Goal: Use online tool/utility: Utilize a website feature to perform a specific function

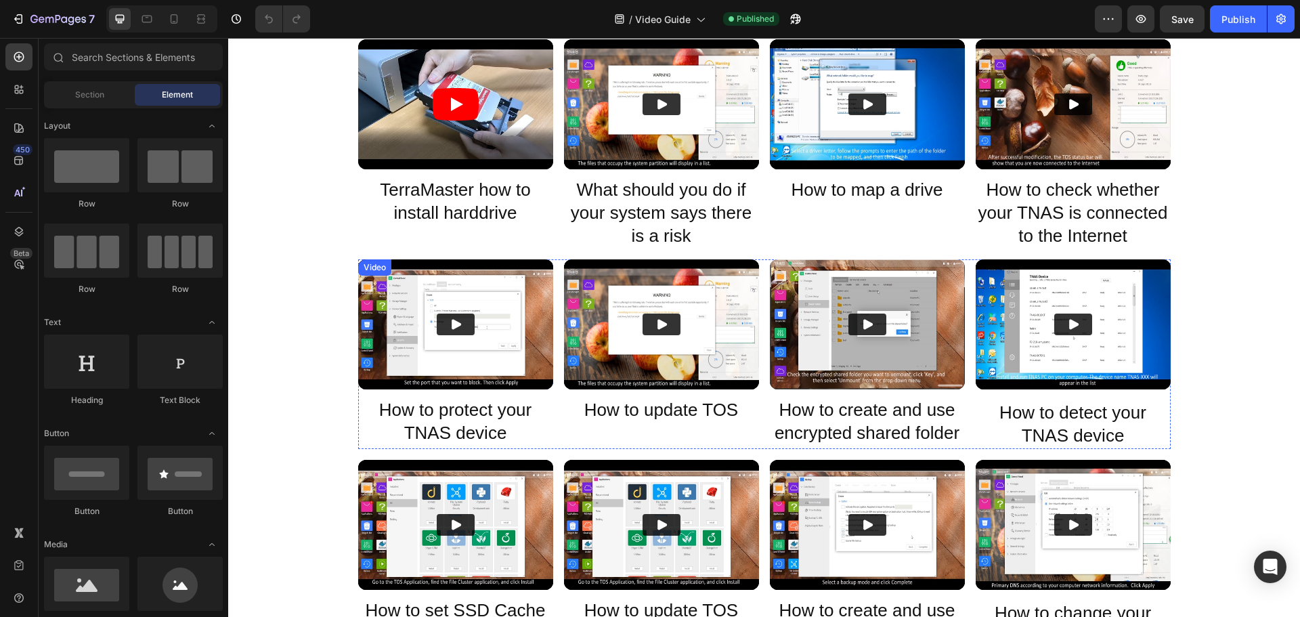
scroll to position [135, 0]
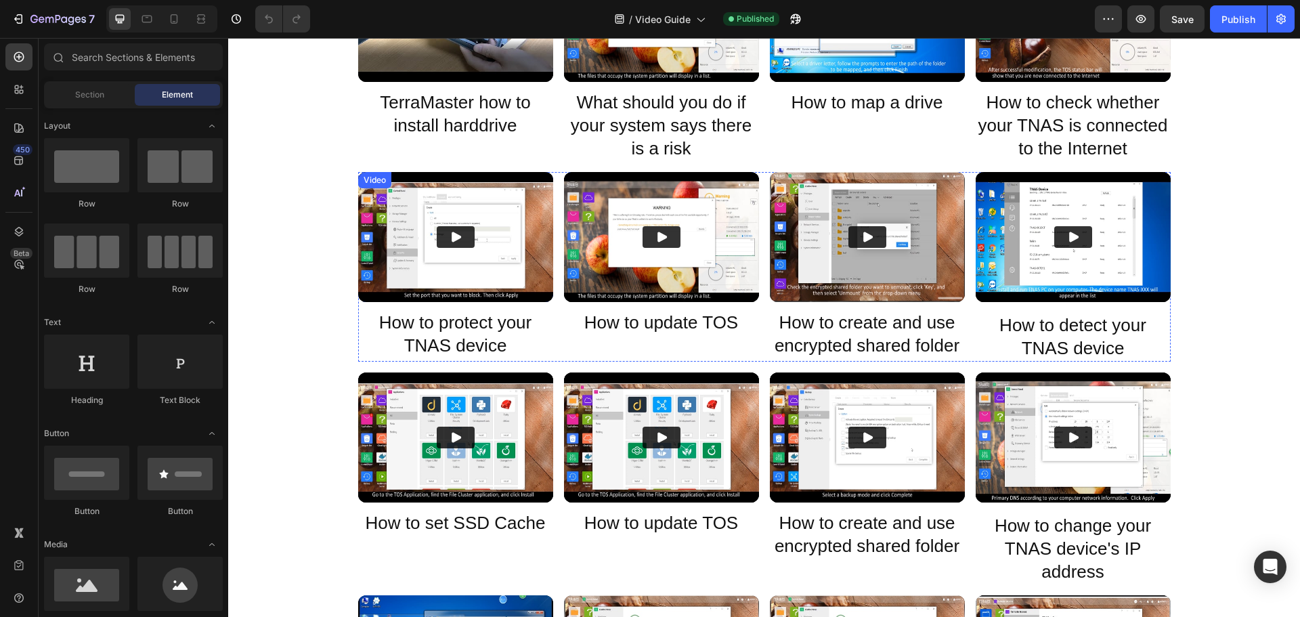
click at [449, 243] on icon "Play" at bounding box center [456, 237] width 14 height 14
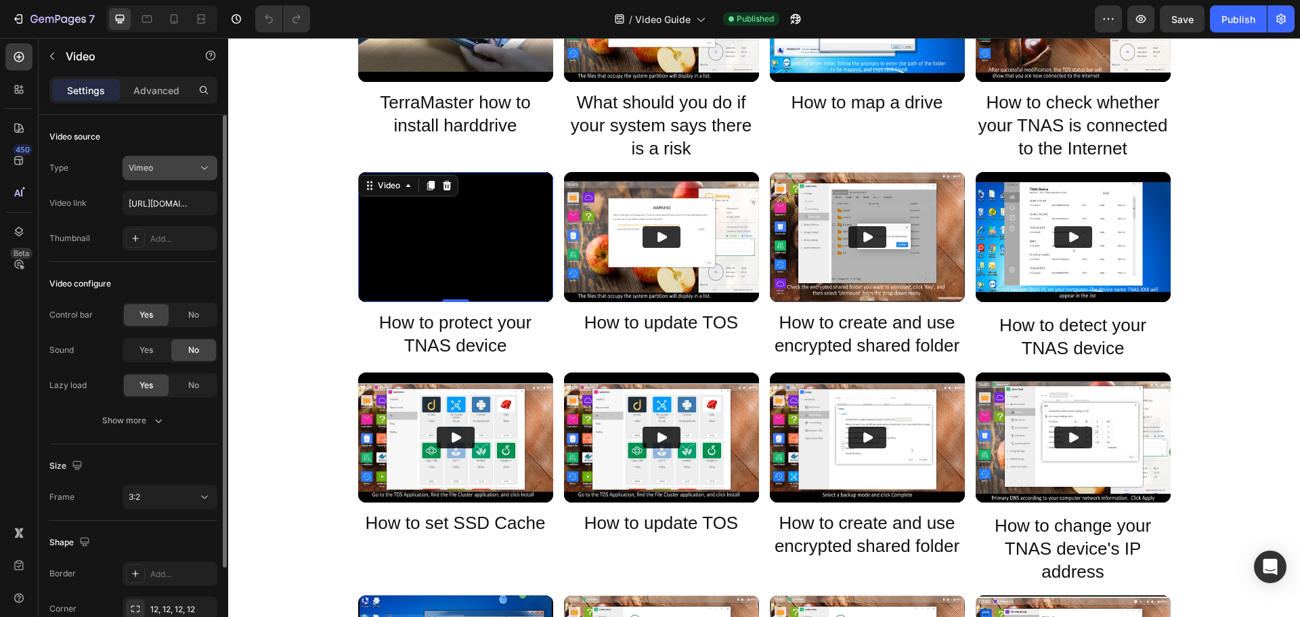
click at [152, 171] on span "Vimeo" at bounding box center [141, 167] width 24 height 10
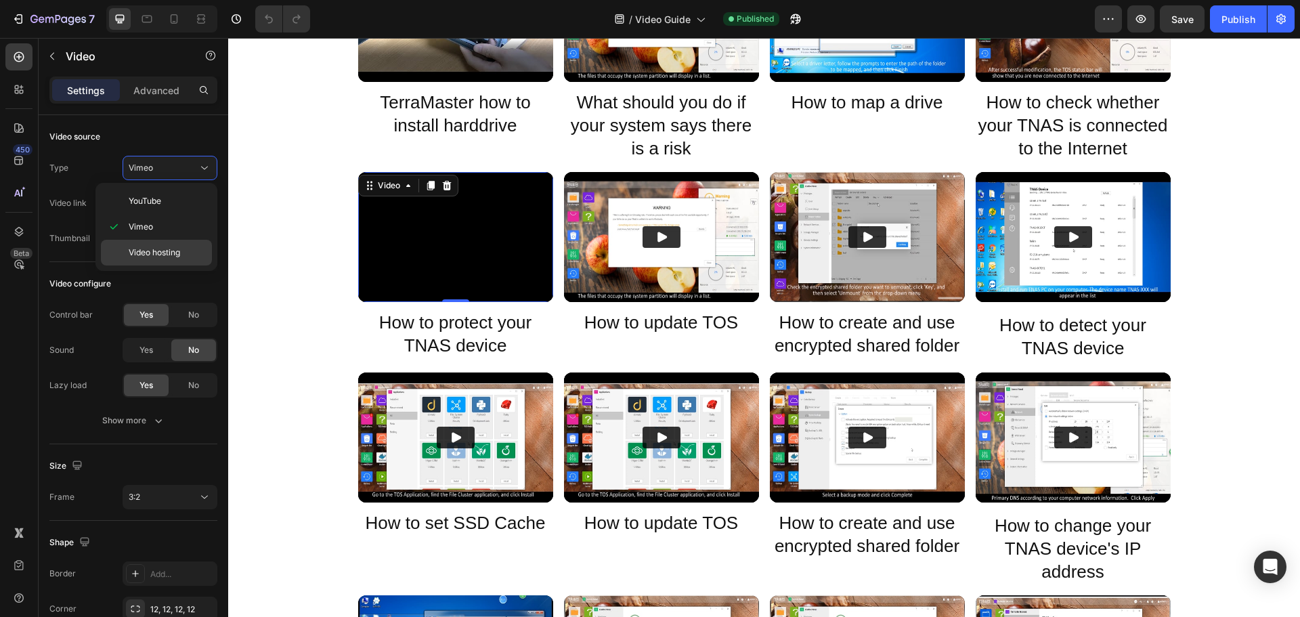
click at [152, 253] on span "Video hosting" at bounding box center [154, 252] width 51 height 12
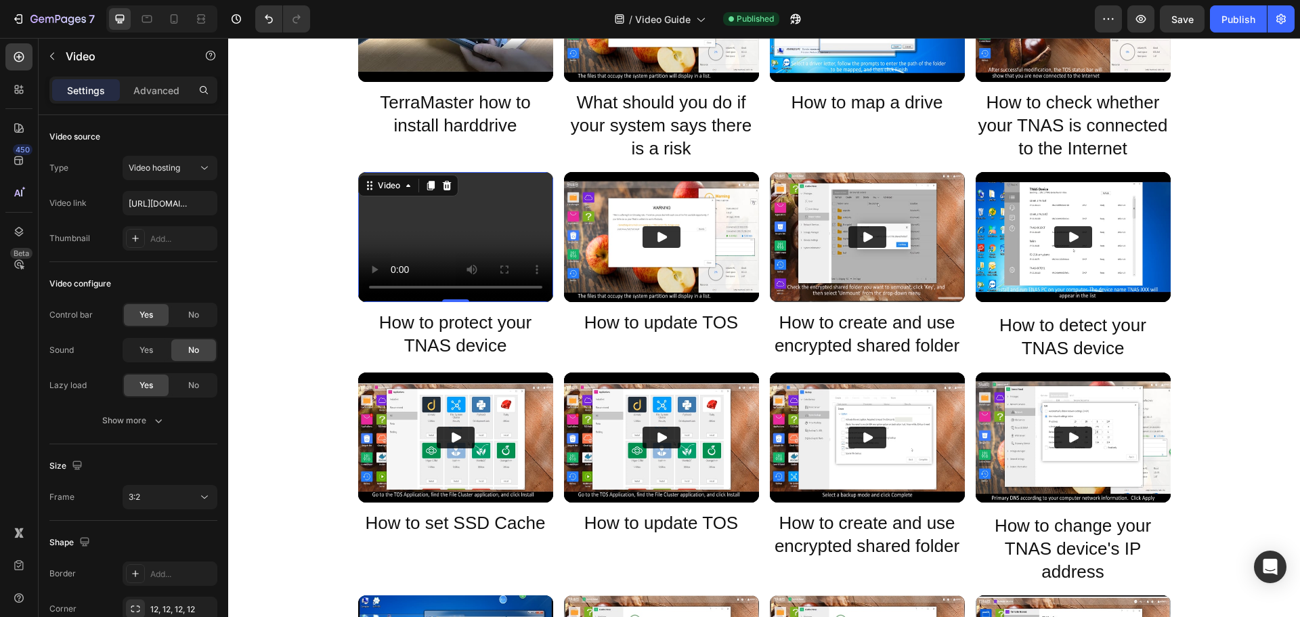
click at [452, 234] on video at bounding box center [455, 237] width 195 height 130
click at [387, 184] on div "Video" at bounding box center [389, 185] width 28 height 12
click at [489, 251] on video at bounding box center [455, 237] width 195 height 130
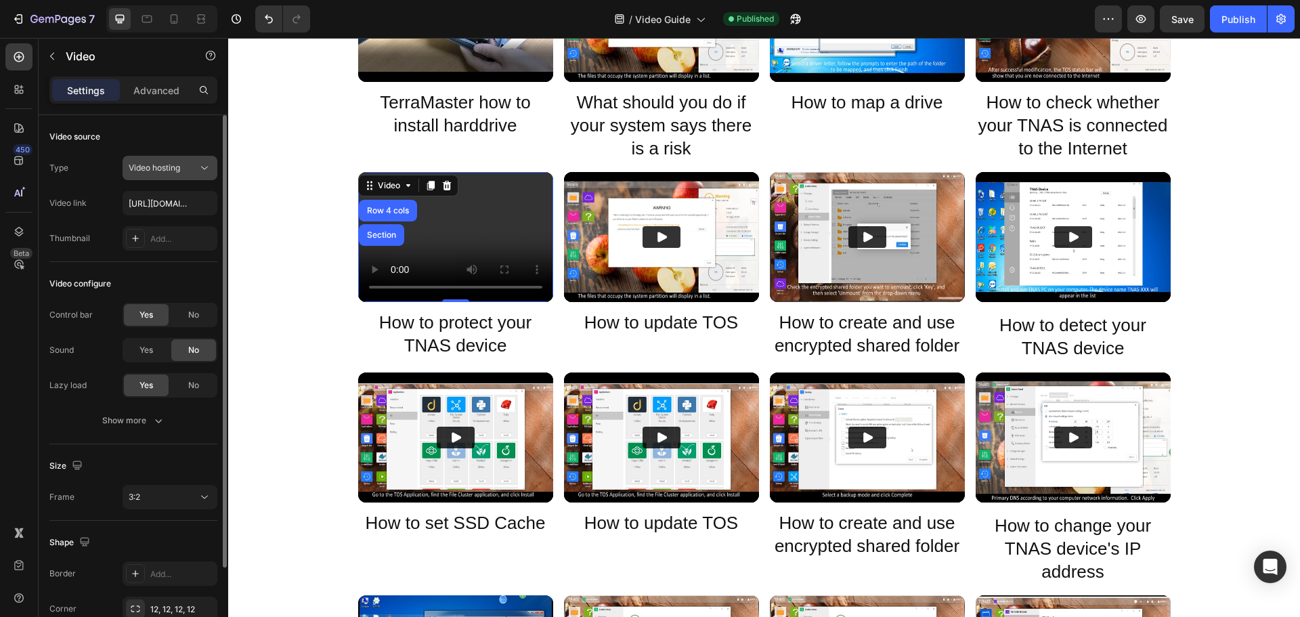
click at [180, 169] on span "Video hosting" at bounding box center [154, 167] width 51 height 10
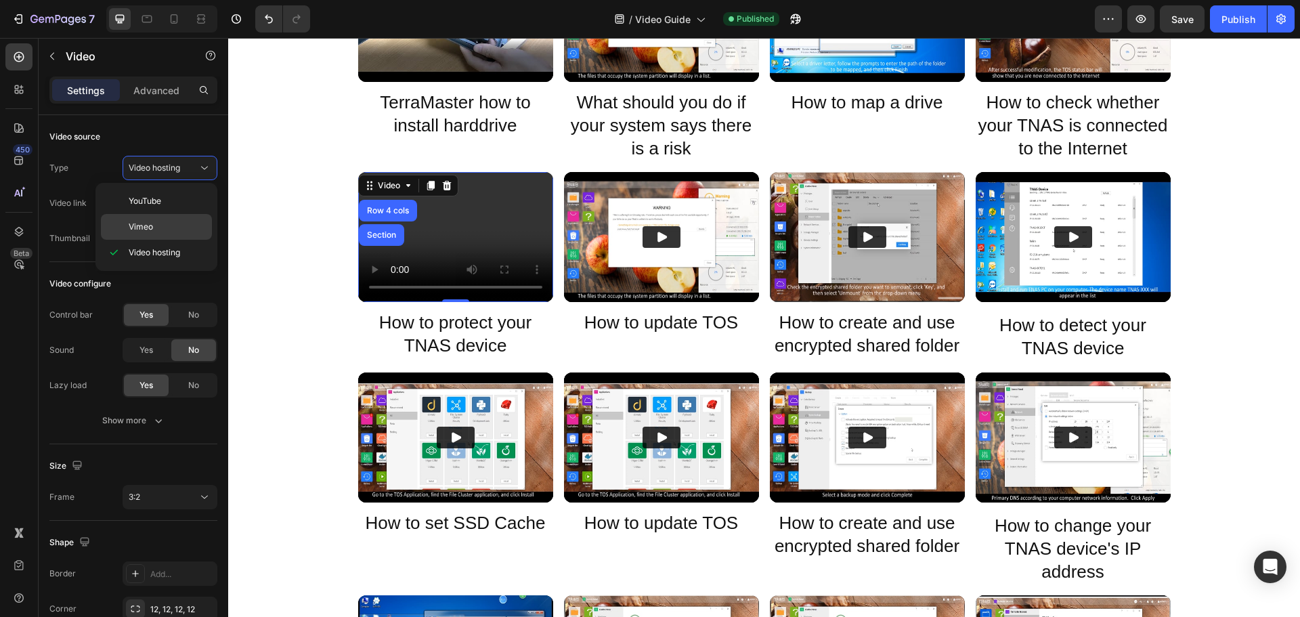
click at [159, 221] on p "Vimeo" at bounding box center [167, 227] width 77 height 12
type input "[URL][DOMAIN_NAME]?"
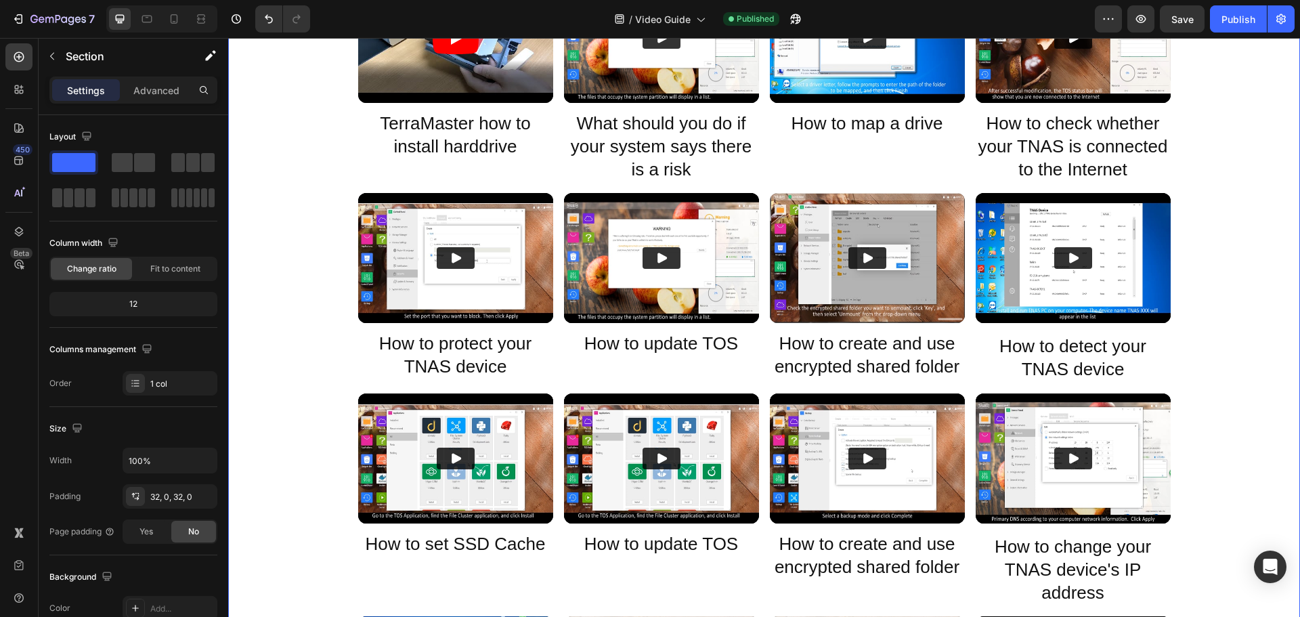
scroll to position [0, 0]
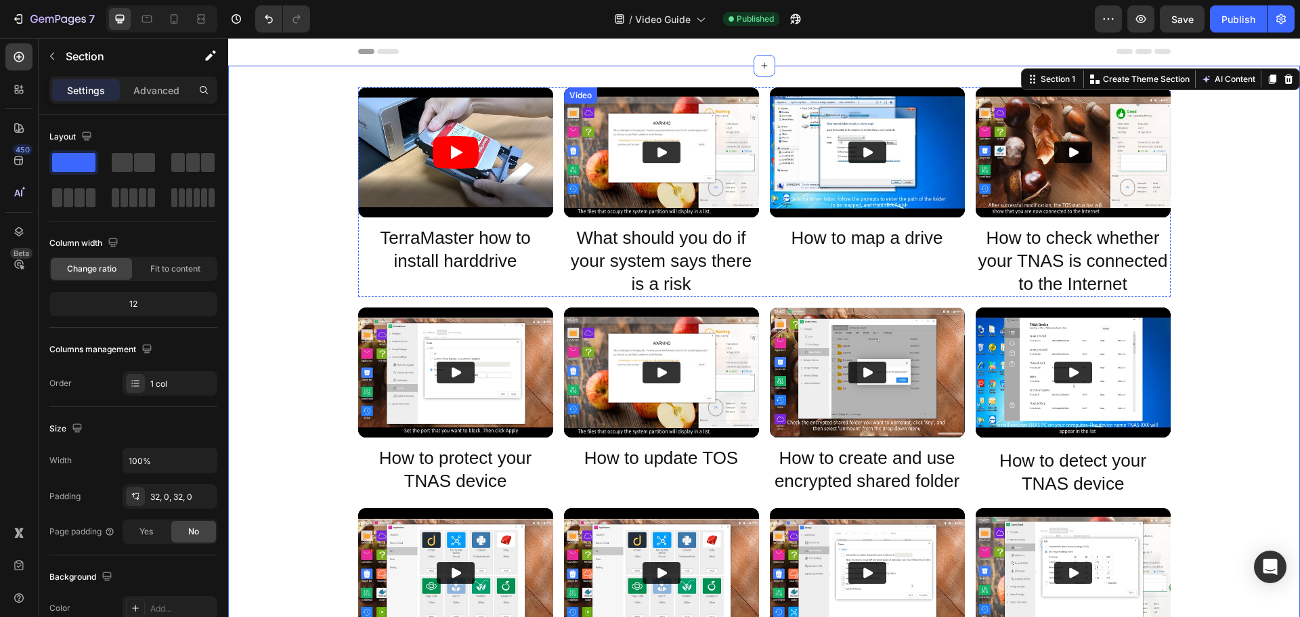
click at [651, 170] on img at bounding box center [661, 152] width 195 height 130
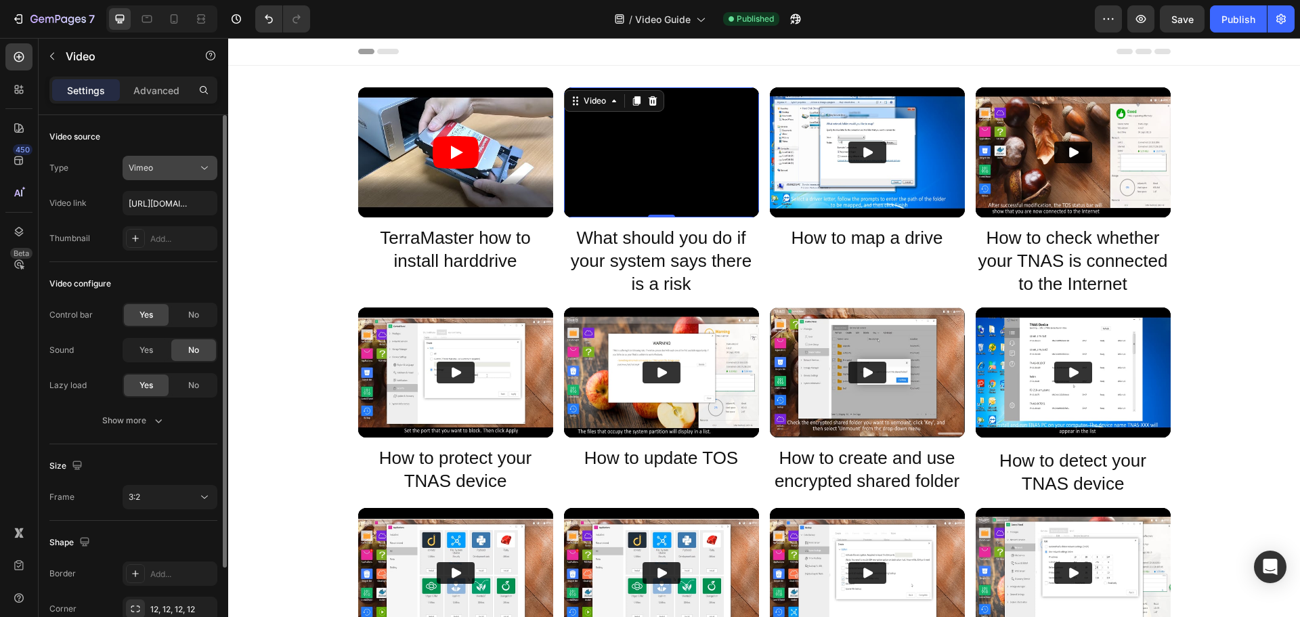
click at [150, 175] on button "Vimeo" at bounding box center [170, 168] width 95 height 24
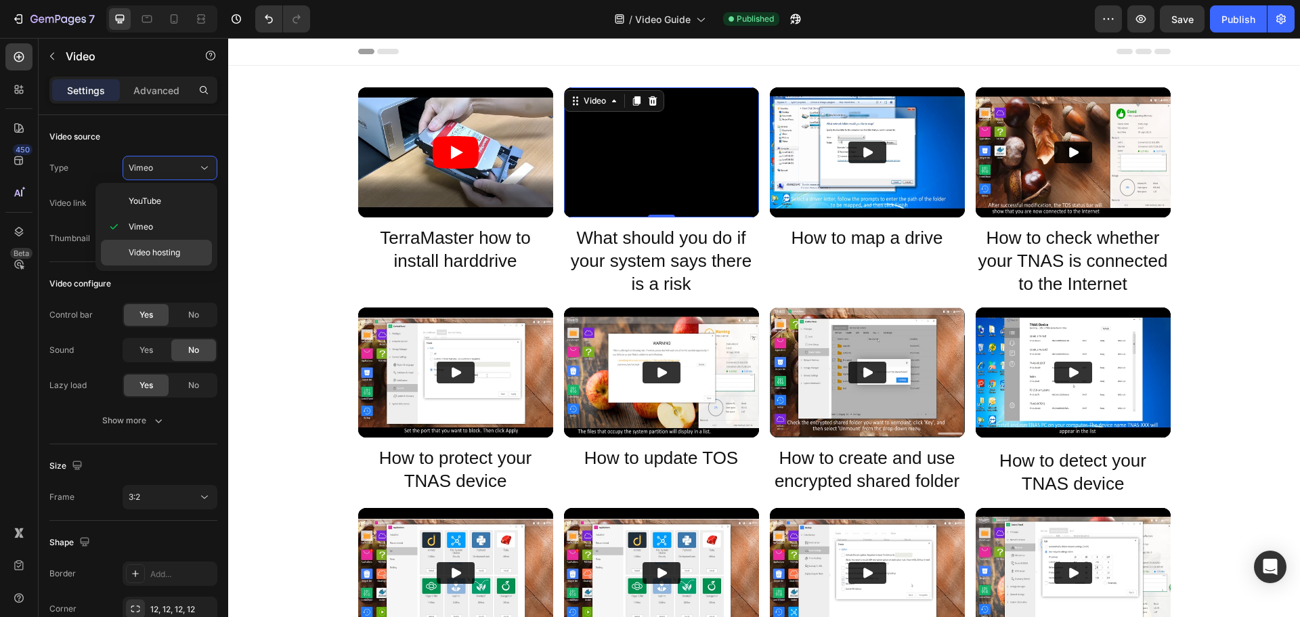
click at [138, 251] on span "Video hosting" at bounding box center [154, 252] width 51 height 12
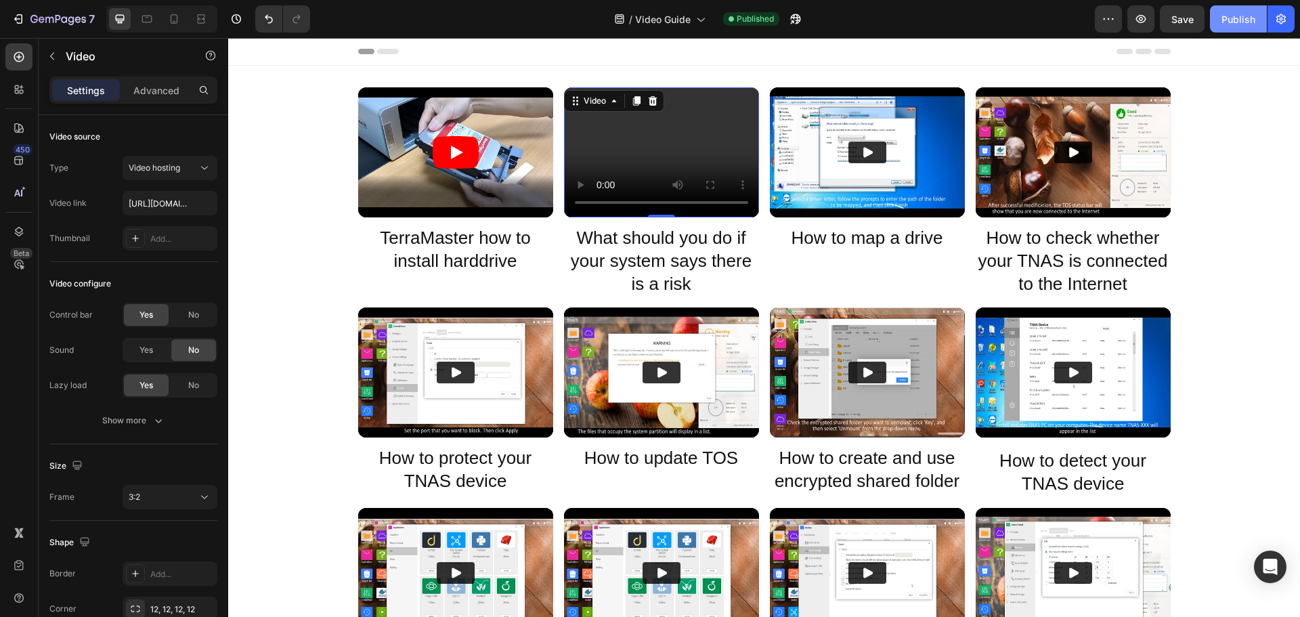
click at [1249, 31] on button "Publish" at bounding box center [1238, 18] width 57 height 27
